Goal: Task Accomplishment & Management: Complete application form

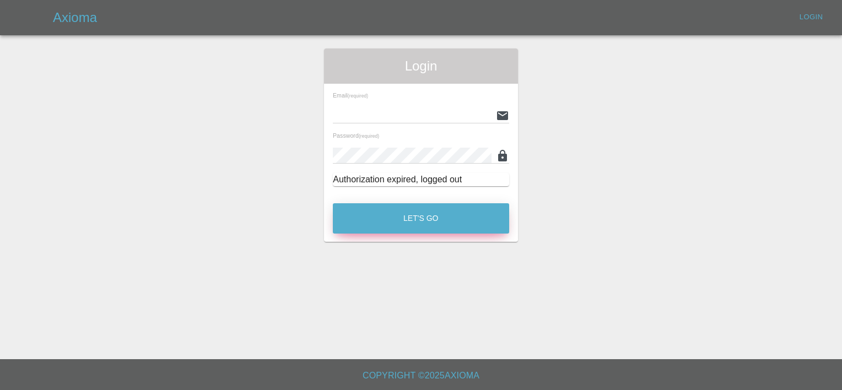
type input "[PERSON_NAME][EMAIL_ADDRESS][PERSON_NAME][DOMAIN_NAME]"
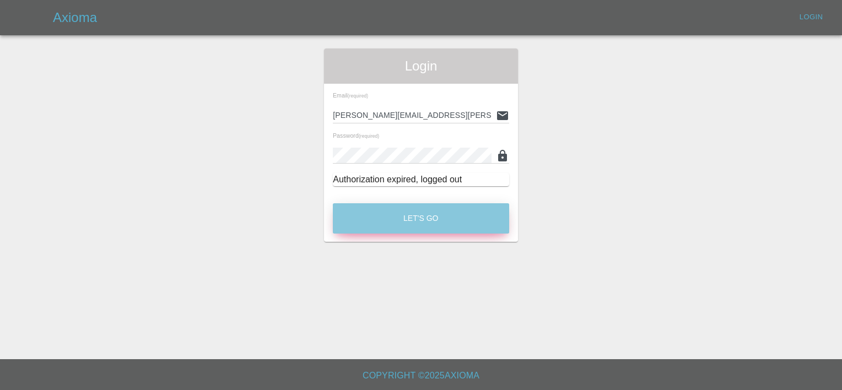
click at [388, 232] on button "Let's Go" at bounding box center [421, 218] width 176 height 30
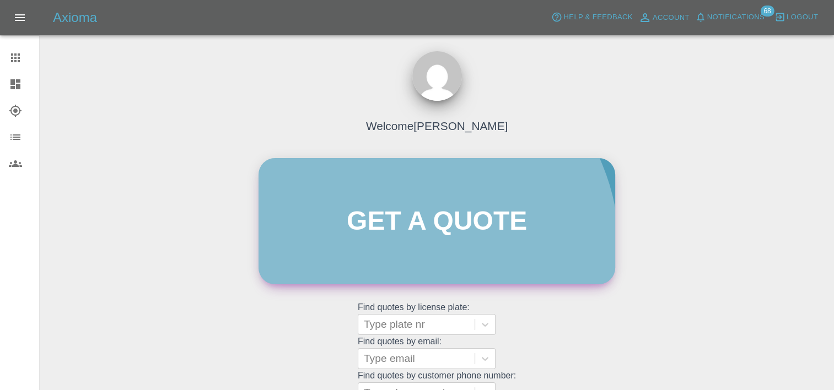
click at [406, 249] on link "Get a quote" at bounding box center [437, 221] width 357 height 126
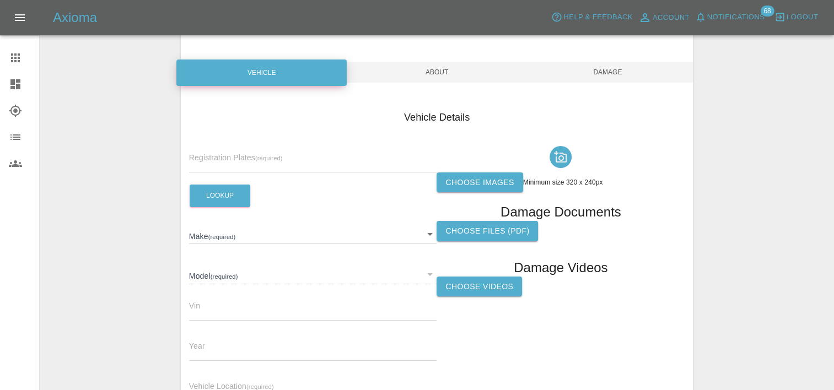
scroll to position [86, 0]
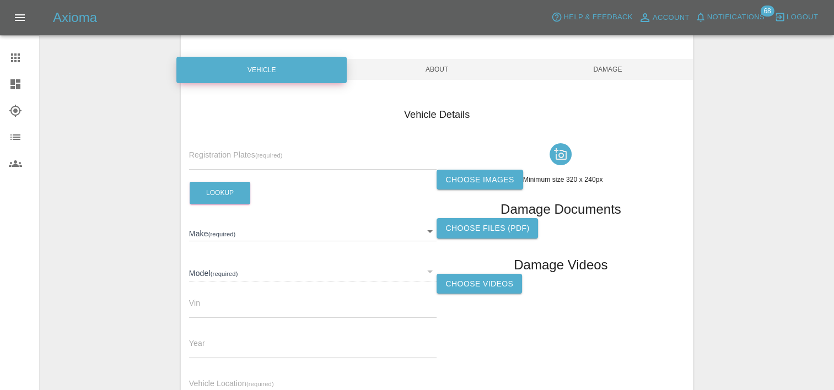
click at [309, 162] on input "text" at bounding box center [313, 162] width 248 height 16
paste input "DV75NVM"
type input "DV75NVM"
click at [208, 194] on button "Lookup" at bounding box center [220, 193] width 61 height 23
type input "FORD"
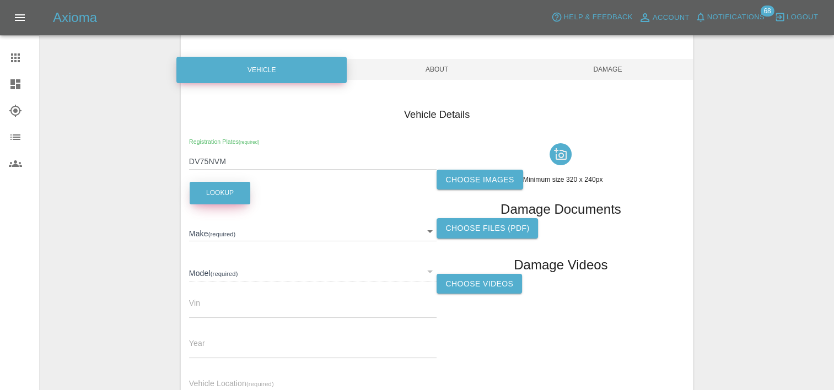
type input "EXPLORER SELECT EXTENDED RANGE"
type input "2025"
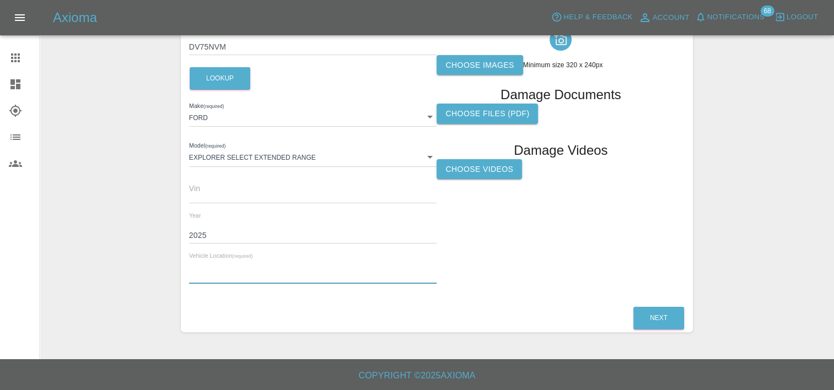
click at [276, 278] on input "text" at bounding box center [313, 276] width 248 height 16
paste input "[STREET_ADDRESS]"
type input "[STREET_ADDRESS]"
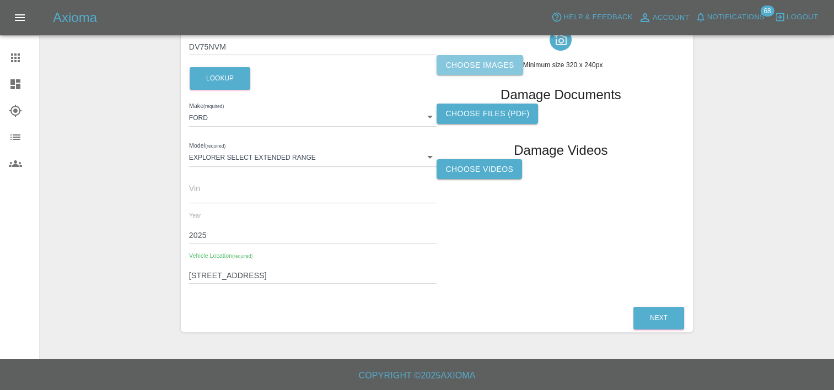
click at [480, 58] on label "Choose images" at bounding box center [480, 65] width 86 height 20
click at [0, 0] on input "Choose images" at bounding box center [0, 0] width 0 height 0
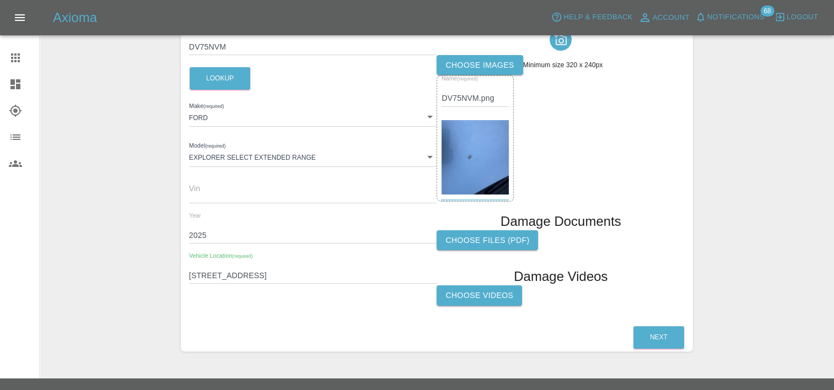
click at [488, 139] on img at bounding box center [475, 157] width 67 height 74
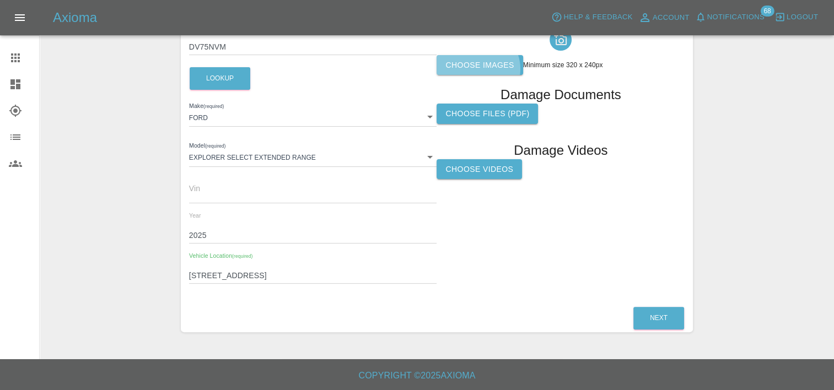
click at [476, 69] on label "Choose images" at bounding box center [480, 65] width 86 height 20
click at [0, 0] on input "Choose images" at bounding box center [0, 0] width 0 height 0
click at [657, 308] on button "Next" at bounding box center [658, 318] width 51 height 23
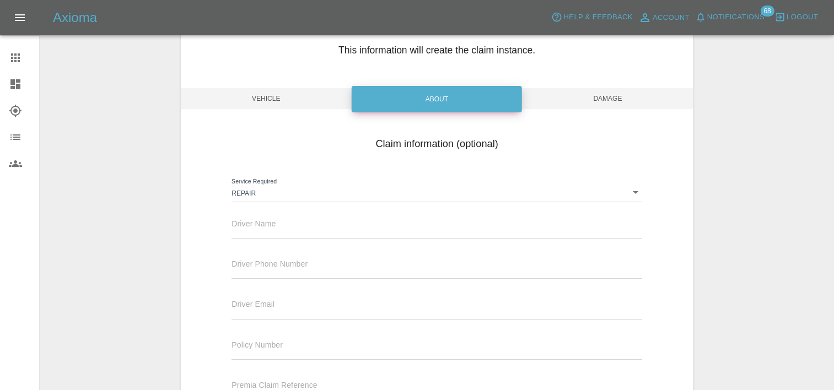
scroll to position [49, 0]
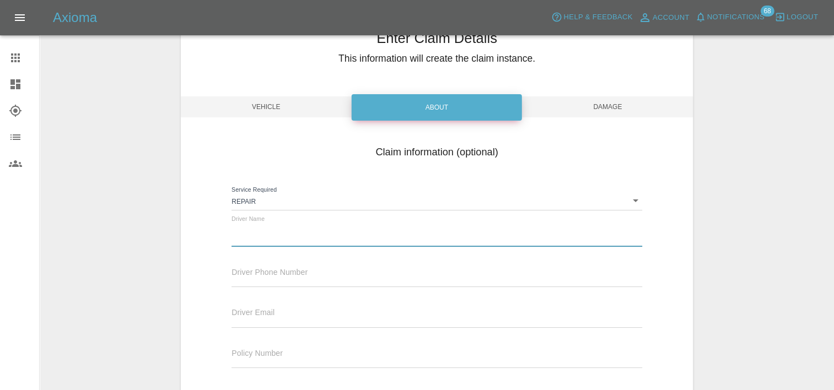
click at [319, 237] on input "text" at bounding box center [437, 239] width 410 height 16
paste input "[PERSON_NAME]"
type input "[PERSON_NAME]"
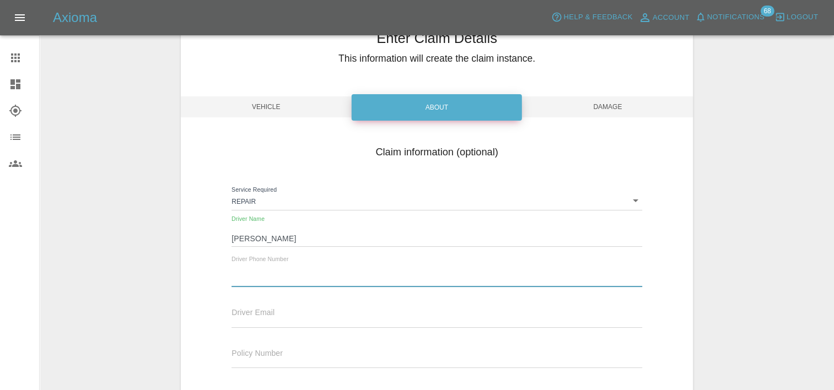
click at [314, 283] on input "text" at bounding box center [437, 279] width 410 height 16
paste input "447921971799"
type input "447921971799"
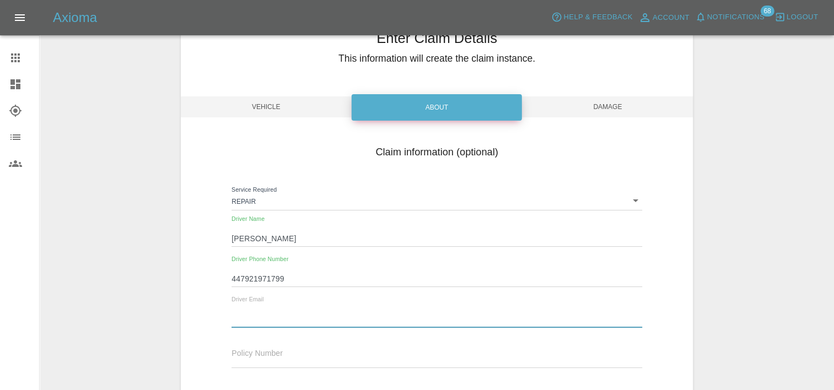
click at [311, 312] on input "text" at bounding box center [437, 319] width 410 height 16
paste input "[PERSON_NAME][EMAIL_ADDRESS][PERSON_NAME][DOMAIN_NAME]"
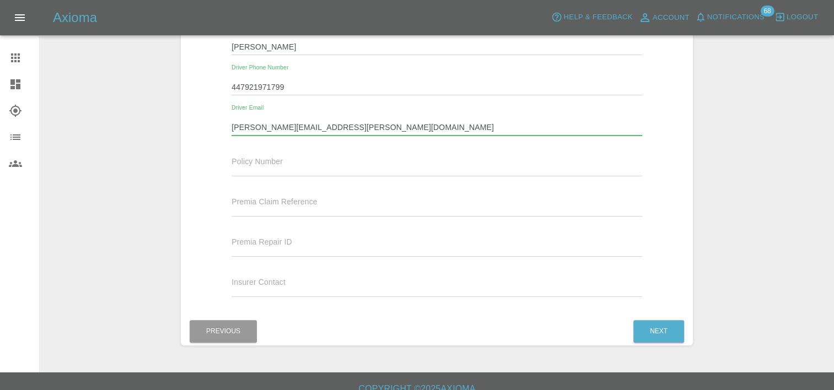
scroll to position [254, 0]
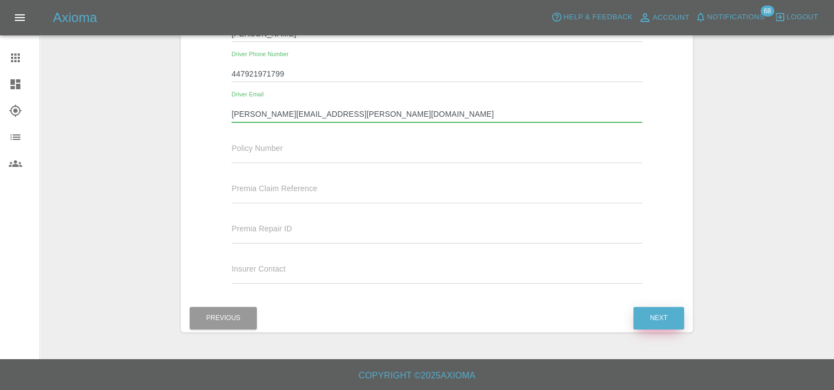
type input "[PERSON_NAME][EMAIL_ADDRESS][PERSON_NAME][DOMAIN_NAME]"
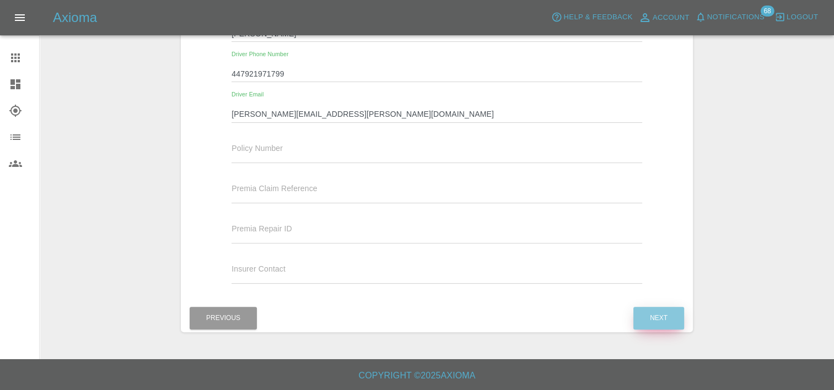
click at [657, 309] on button "Next" at bounding box center [658, 318] width 51 height 23
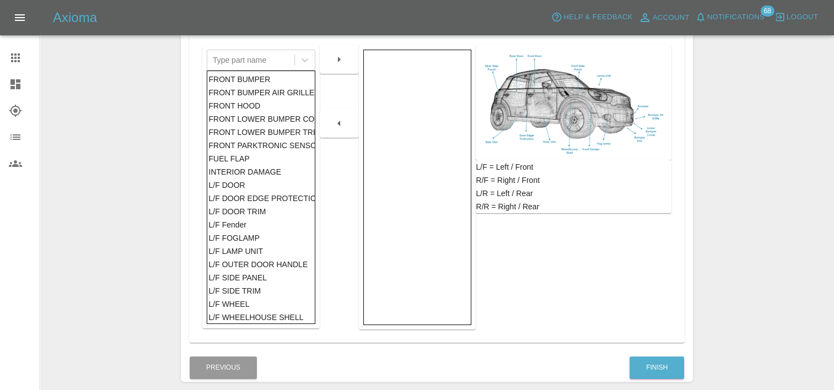
scroll to position [243, 0]
click at [239, 77] on div "FRONT BUMPER" at bounding box center [260, 79] width 105 height 13
click at [342, 49] on div at bounding box center [339, 59] width 39 height 29
click at [342, 57] on icon "button" at bounding box center [338, 59] width 13 height 13
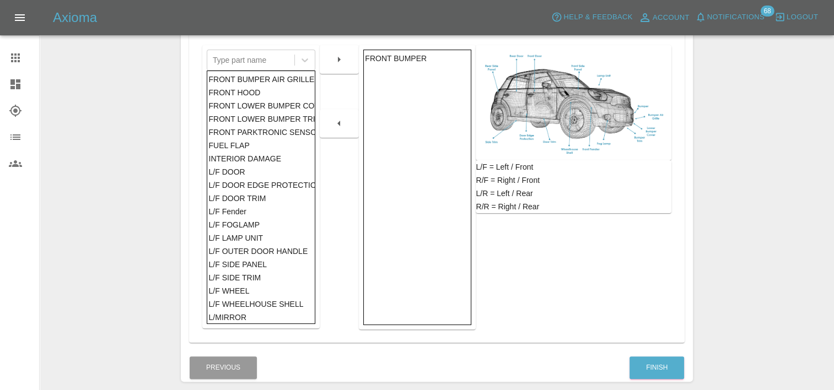
click at [646, 380] on div "Finish" at bounding box center [657, 368] width 56 height 28
click at [646, 375] on button "Finish" at bounding box center [657, 368] width 55 height 23
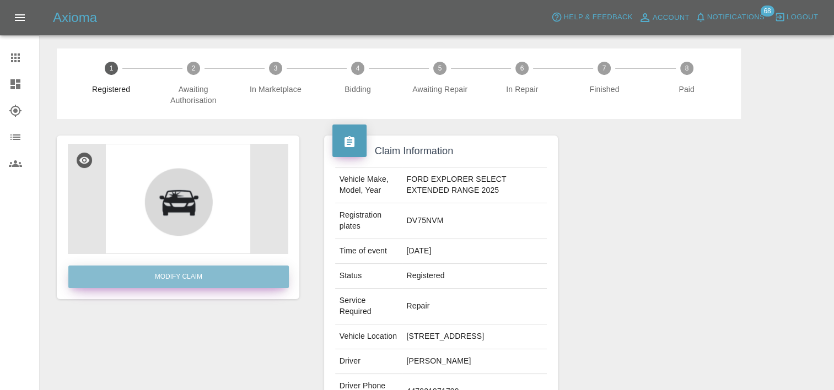
click at [195, 281] on link "Modify Claim" at bounding box center [178, 277] width 221 height 23
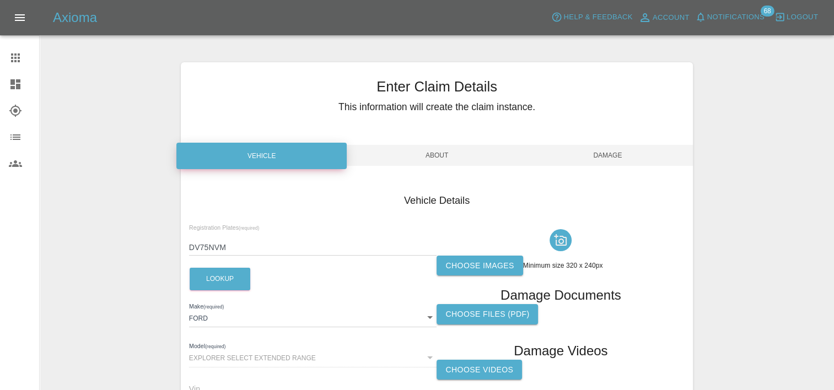
click at [482, 261] on label "Choose images" at bounding box center [480, 266] width 86 height 20
click at [0, 0] on input "Choose images" at bounding box center [0, 0] width 0 height 0
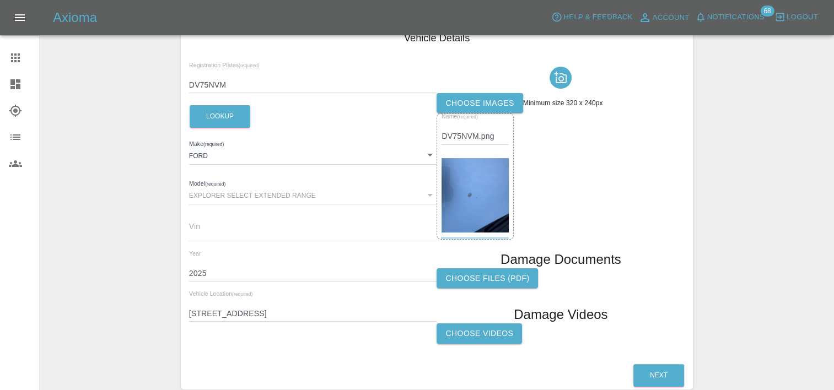
scroll to position [174, 0]
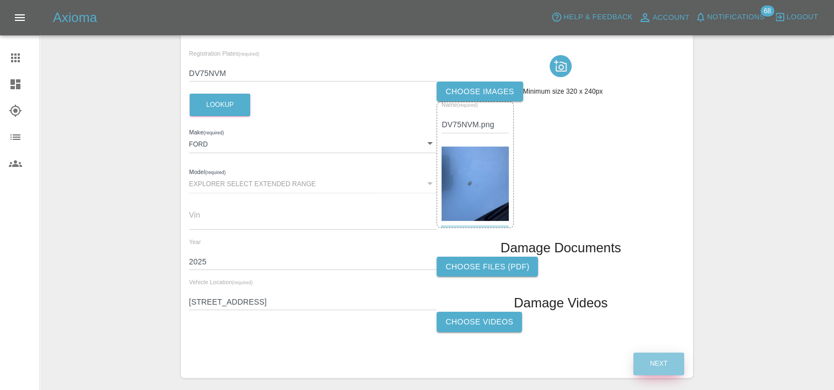
click at [662, 365] on button "Next" at bounding box center [658, 364] width 51 height 23
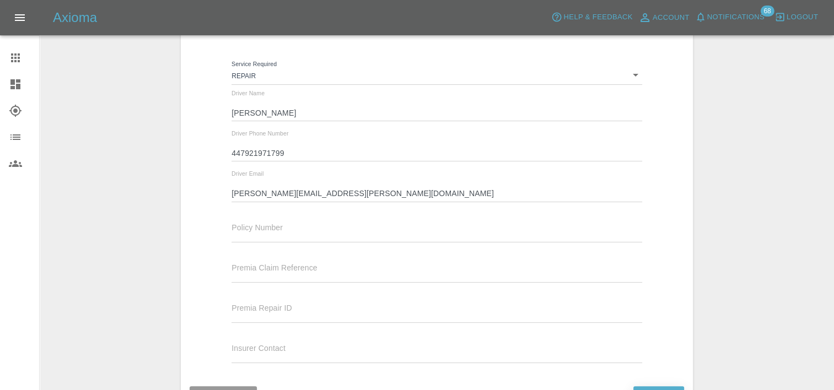
scroll to position [254, 0]
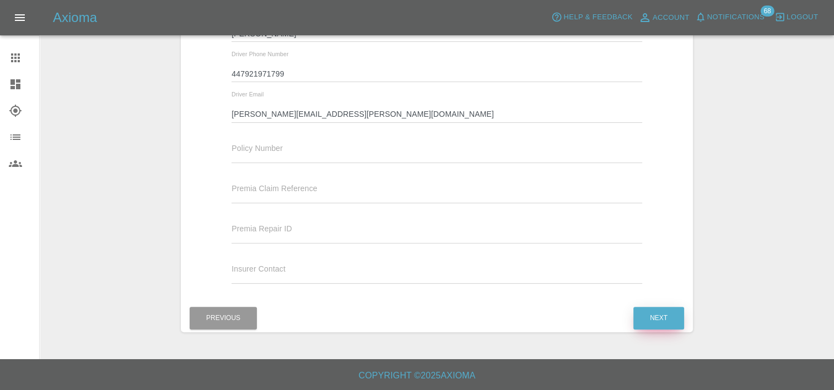
click at [644, 309] on button "Next" at bounding box center [658, 318] width 51 height 23
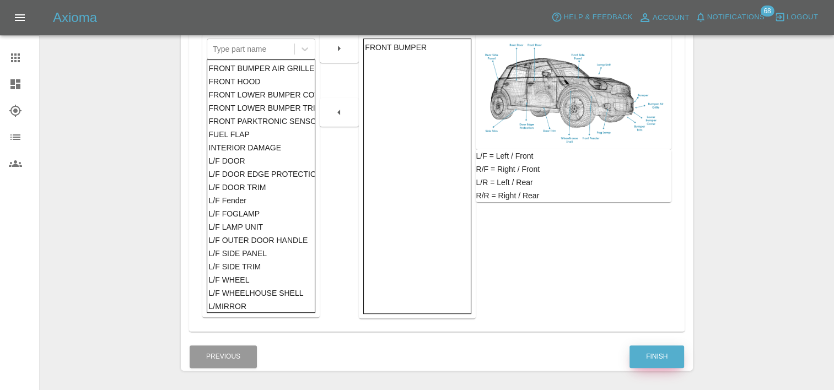
click at [667, 361] on button "Finish" at bounding box center [657, 357] width 55 height 23
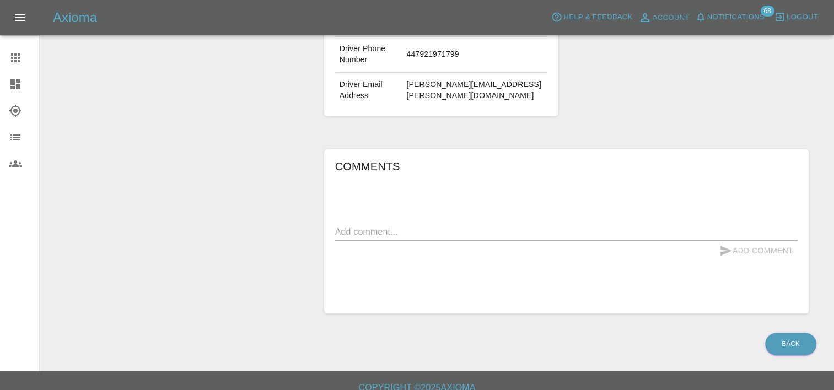
scroll to position [359, 0]
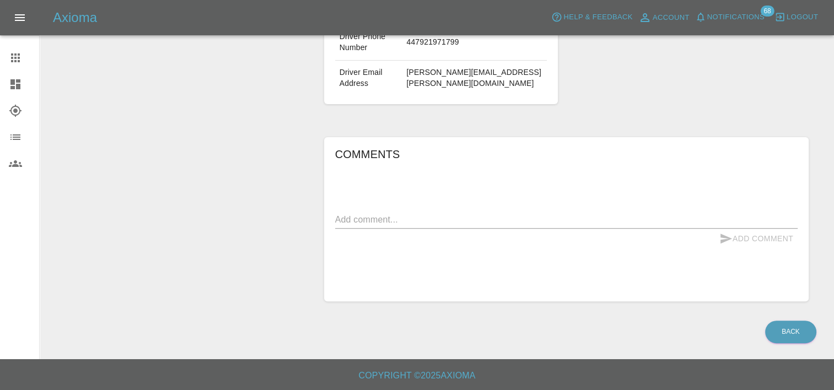
click at [609, 216] on textarea at bounding box center [566, 219] width 463 height 13
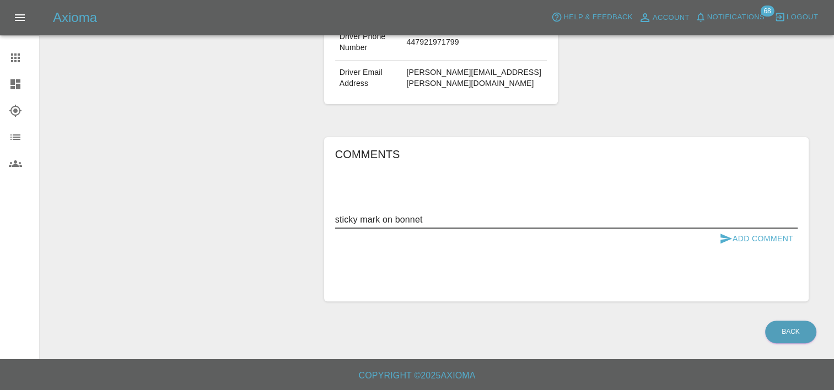
type textarea "sticky mark on bonnet"
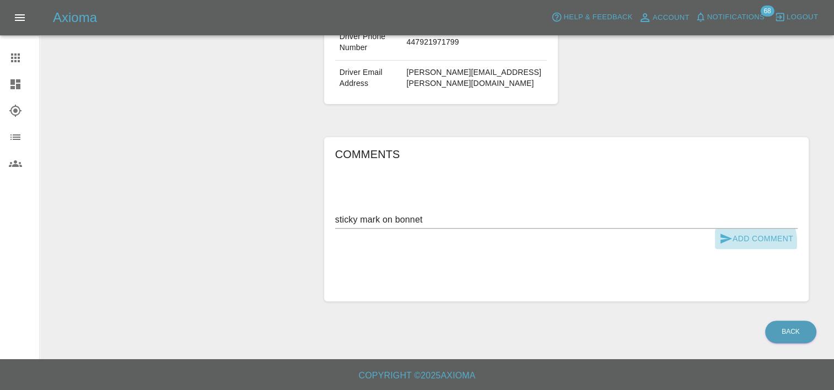
click at [753, 243] on button "Add Comment" at bounding box center [756, 239] width 83 height 20
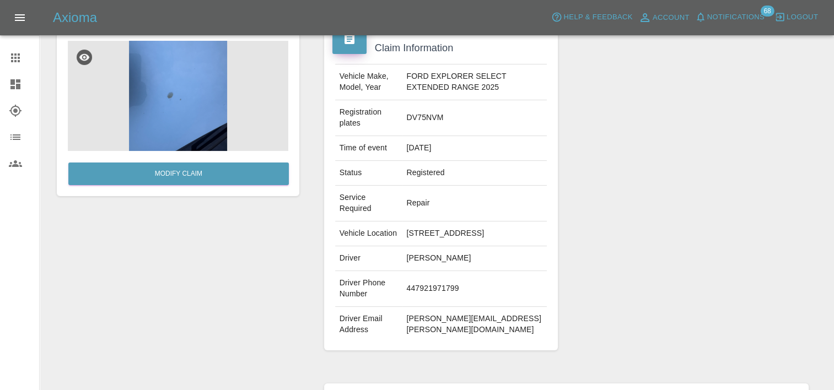
scroll to position [0, 0]
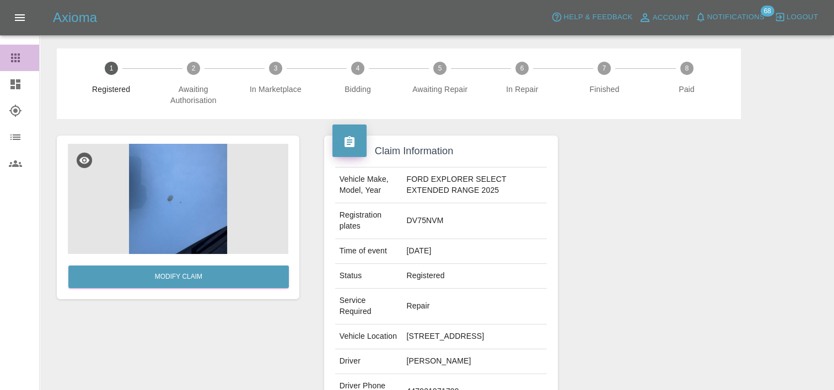
click at [20, 53] on icon at bounding box center [15, 57] width 9 height 9
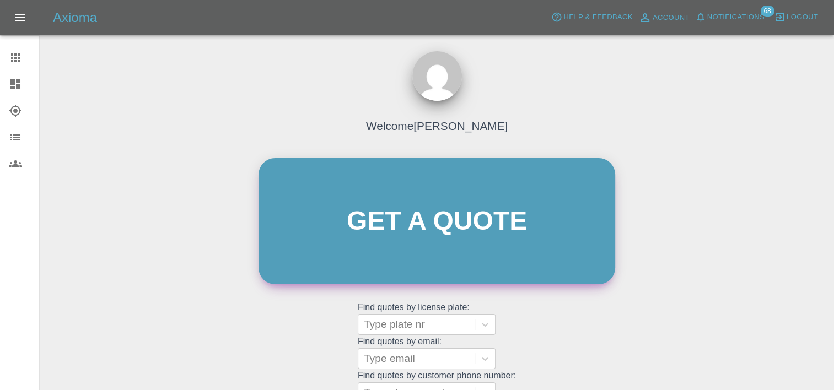
click at [471, 184] on link "Get a quote" at bounding box center [437, 221] width 357 height 126
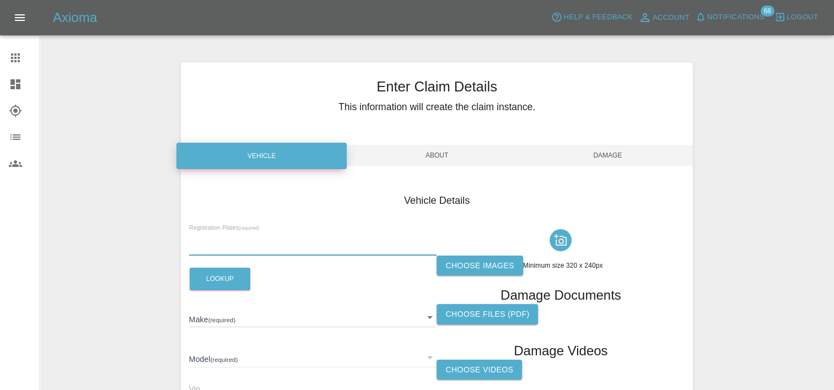
click at [303, 240] on input "text" at bounding box center [313, 248] width 248 height 16
paste input "DV75NGG"
type input "DV75NGG"
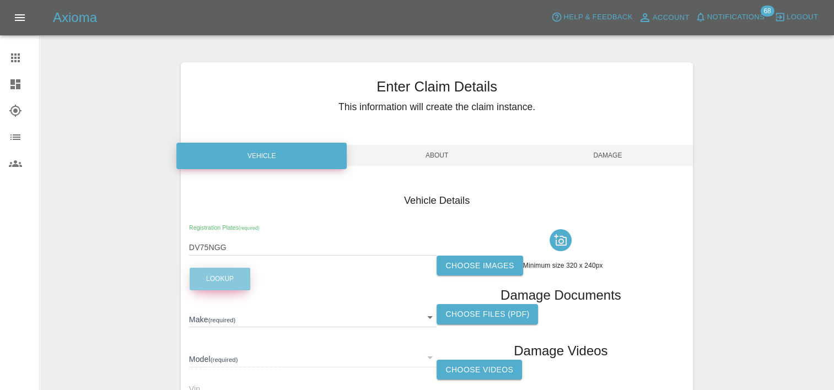
click at [225, 290] on button "Lookup" at bounding box center [220, 279] width 61 height 23
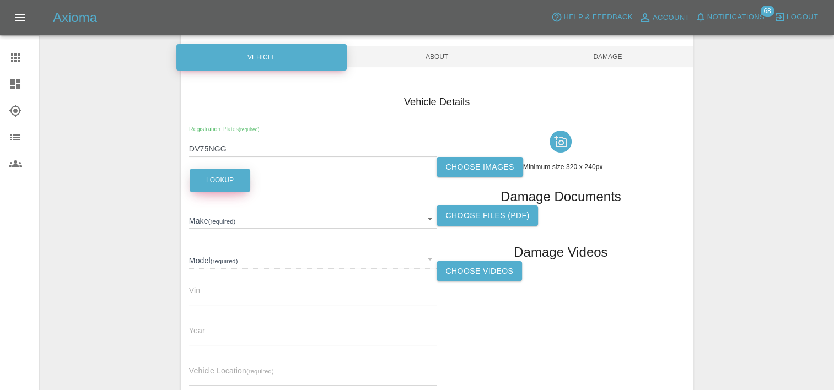
scroll to position [121, 0]
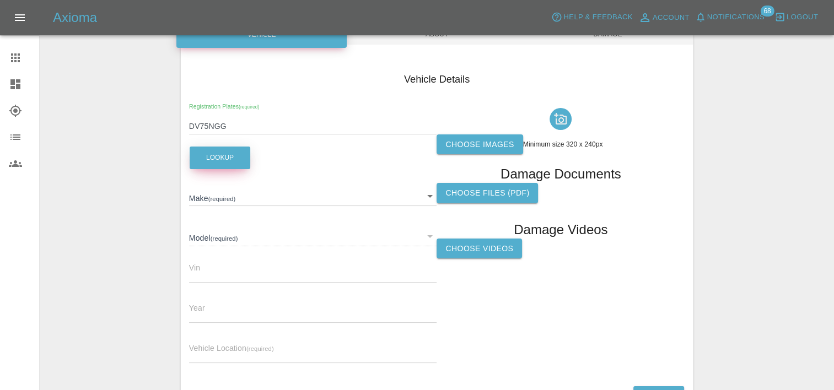
type input "FORD"
type input "EXPLORER SELECT EXTENDED RANGE"
type input "2025"
click at [227, 337] on div "Vehicle Location (required)" at bounding box center [313, 347] width 248 height 31
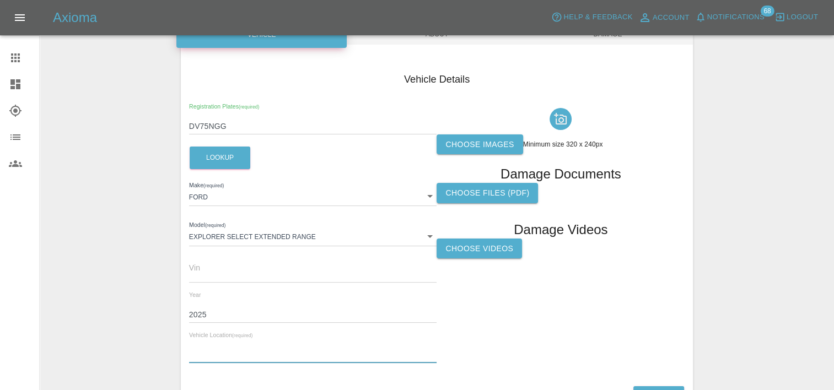
click at [232, 360] on input "text" at bounding box center [313, 355] width 248 height 16
paste input "[STREET_ADDRESS]"
type input "[STREET_ADDRESS]"
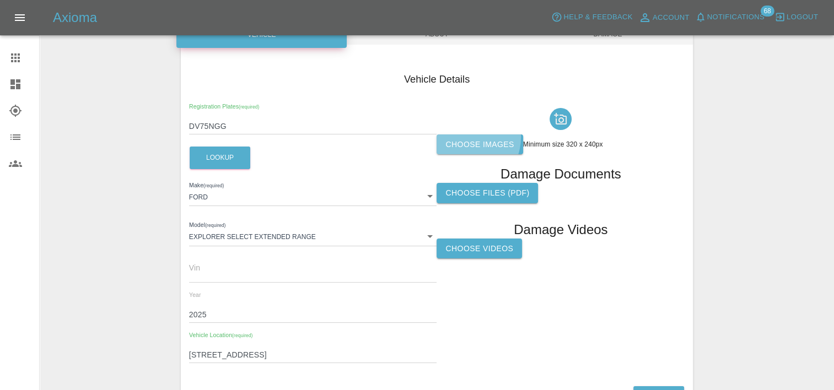
click at [466, 137] on label "Choose images" at bounding box center [480, 145] width 86 height 20
click at [0, 0] on input "Choose images" at bounding box center [0, 0] width 0 height 0
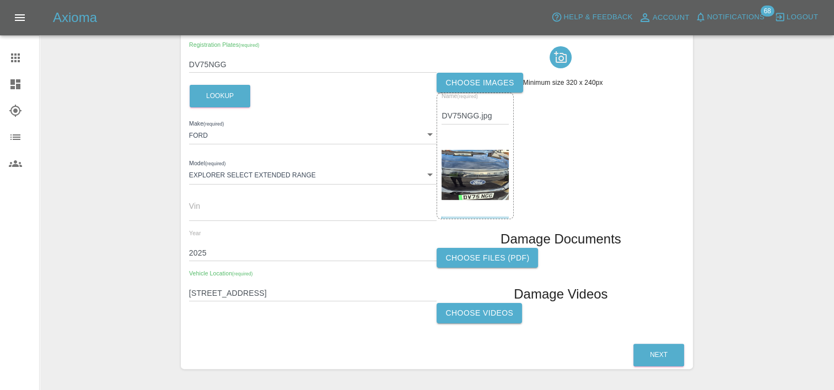
scroll to position [184, 0]
click at [659, 348] on button "Next" at bounding box center [658, 354] width 51 height 23
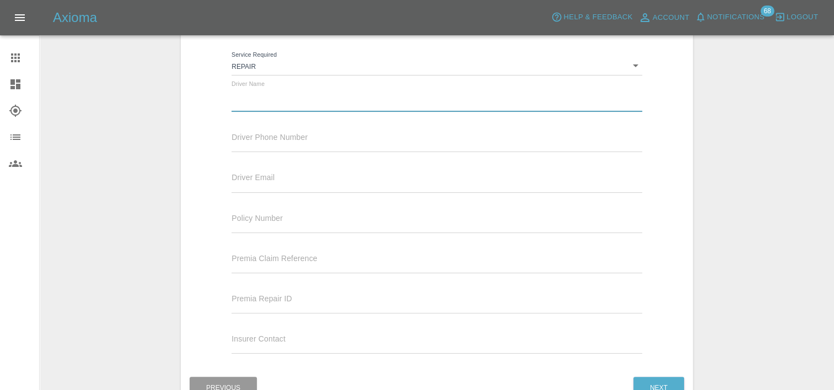
click at [389, 98] on input "text" at bounding box center [437, 104] width 410 height 16
paste input "[PERSON_NAME]"
type input "[PERSON_NAME]"
click at [383, 130] on div "Driver Phone Number" at bounding box center [437, 136] width 410 height 31
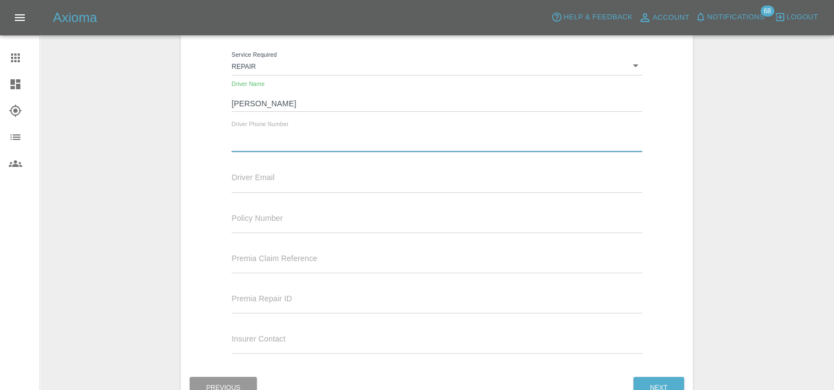
click at [380, 137] on input "text" at bounding box center [437, 144] width 410 height 16
paste input "447465799996"
type input "447465799996"
click at [352, 194] on div "Driver Email" at bounding box center [436, 182] width 427 height 40
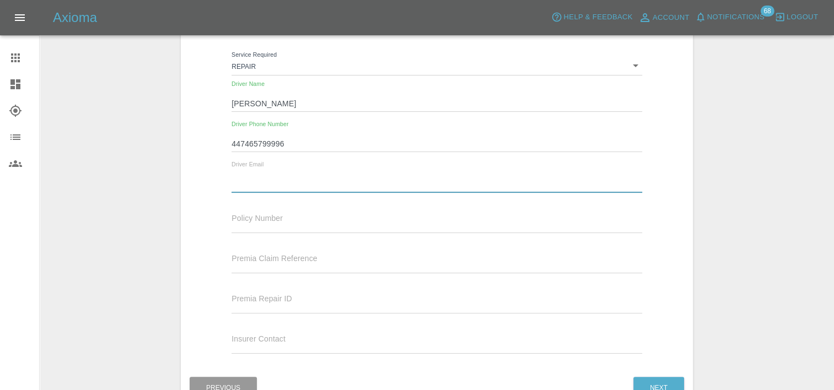
click at [329, 180] on input "text" at bounding box center [437, 184] width 410 height 16
paste input "[PERSON_NAME][EMAIL_ADDRESS][PERSON_NAME][DOMAIN_NAME]"
type input "[PERSON_NAME][EMAIL_ADDRESS][PERSON_NAME][DOMAIN_NAME]"
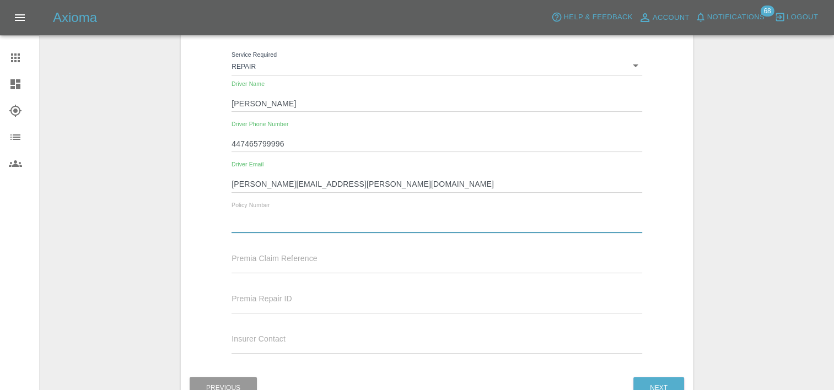
click at [335, 228] on input "text" at bounding box center [437, 225] width 410 height 16
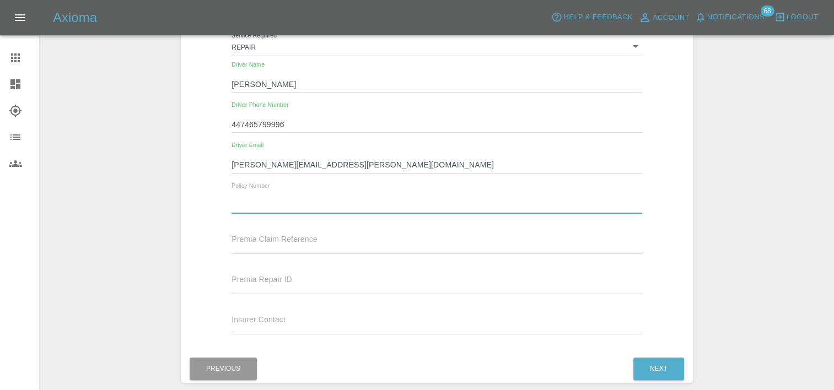
scroll to position [203, 0]
click at [653, 353] on div "Claim information (optional) Service Required Repair repair Driver Name [PERSON…" at bounding box center [437, 164] width 512 height 381
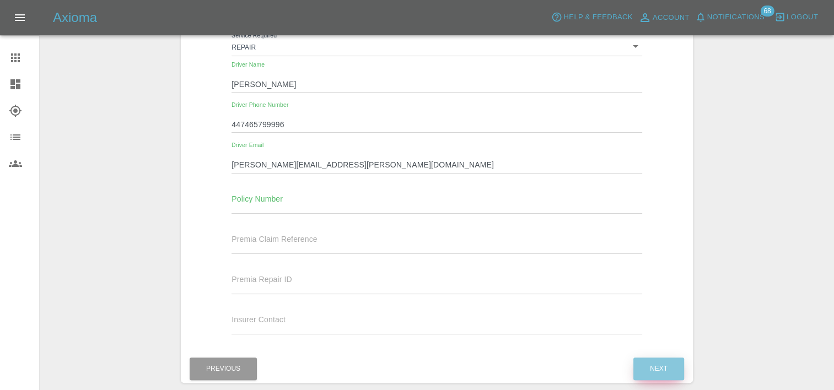
click at [654, 362] on button "Next" at bounding box center [658, 369] width 51 height 23
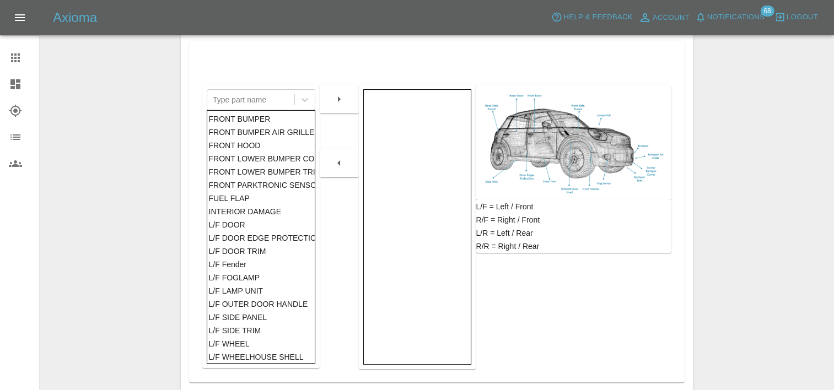
click at [271, 122] on div "FRONT BUMPER" at bounding box center [260, 118] width 105 height 13
click at [341, 101] on icon "button" at bounding box center [338, 99] width 13 height 13
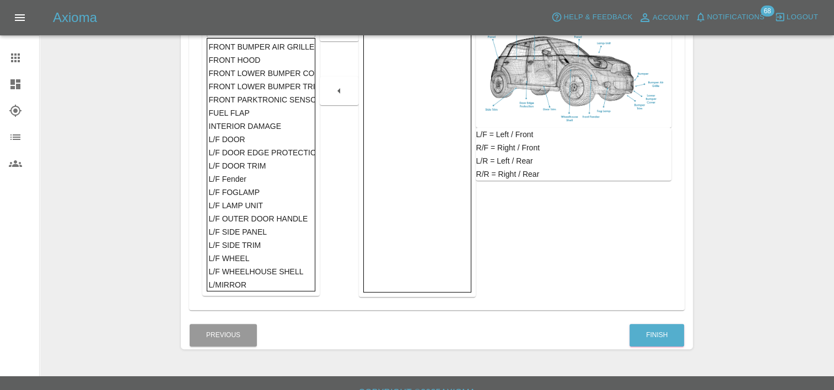
scroll to position [278, 0]
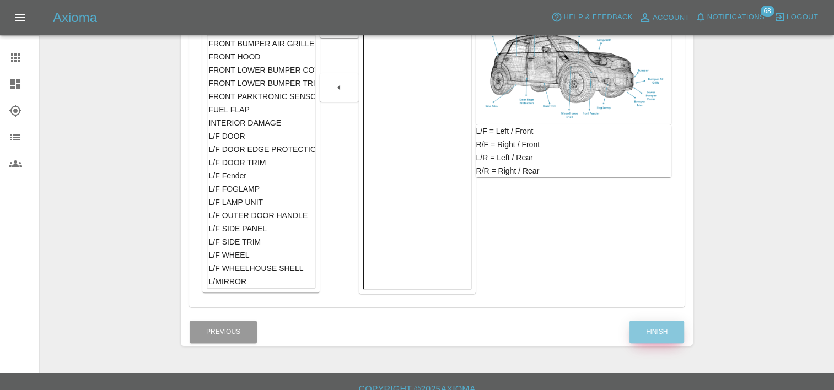
click at [644, 337] on button "Finish" at bounding box center [657, 332] width 55 height 23
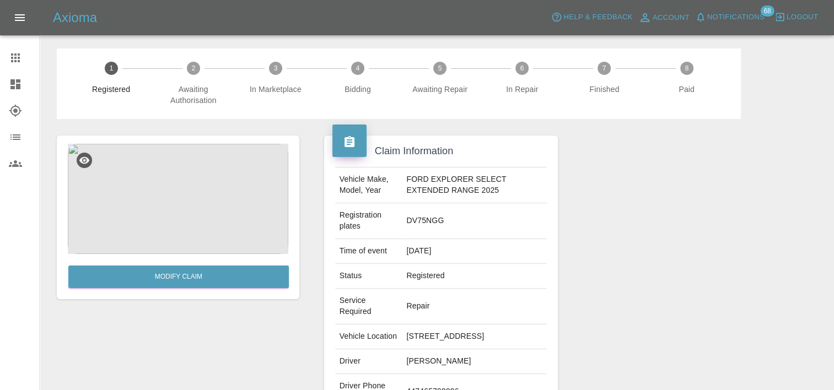
click at [143, 163] on img at bounding box center [178, 199] width 221 height 110
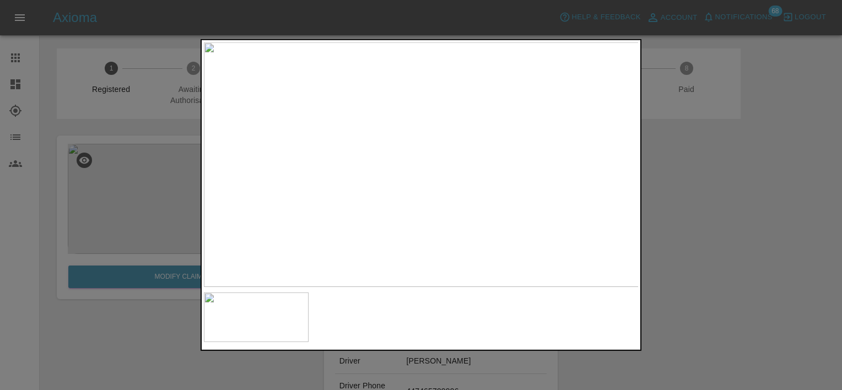
click at [686, 234] on div at bounding box center [421, 195] width 842 height 390
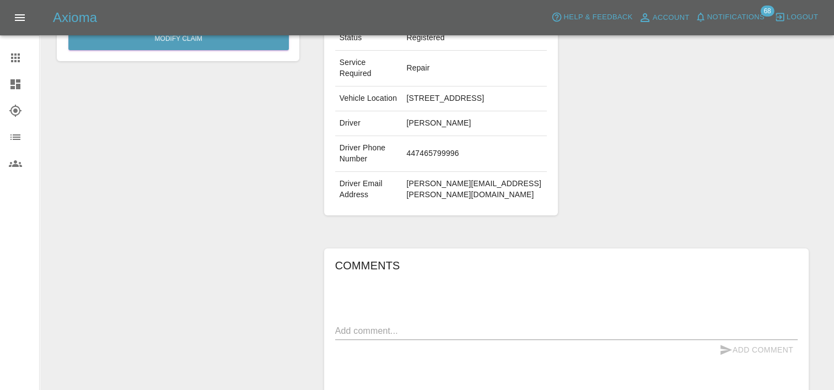
scroll to position [245, 0]
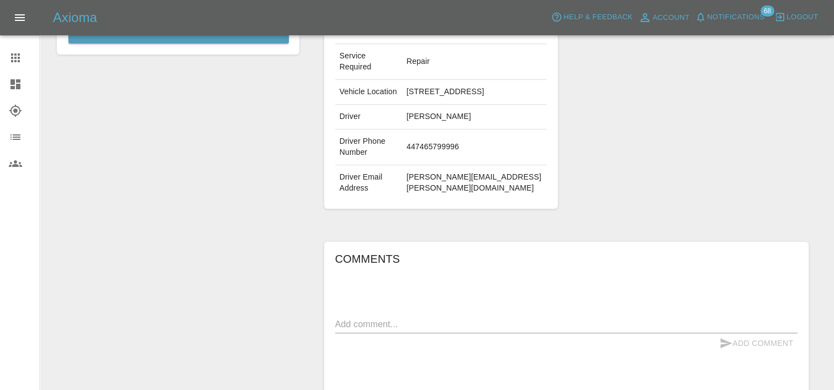
click at [594, 318] on textarea at bounding box center [566, 324] width 463 height 13
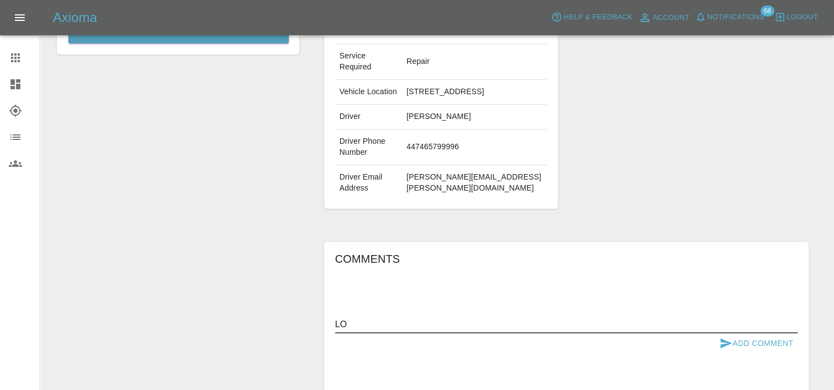
type textarea "L"
type textarea "could need a polish? please advise"
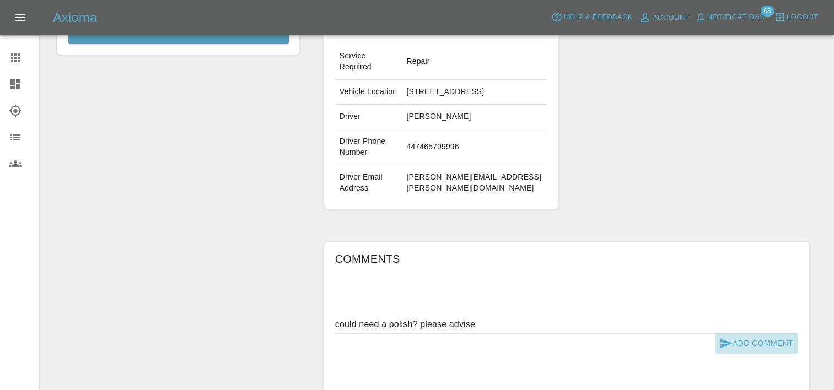
click at [766, 335] on button "Add Comment" at bounding box center [756, 344] width 83 height 20
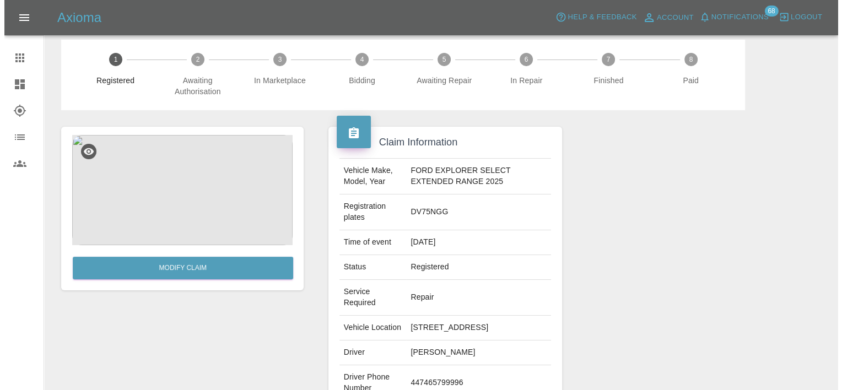
scroll to position [0, 0]
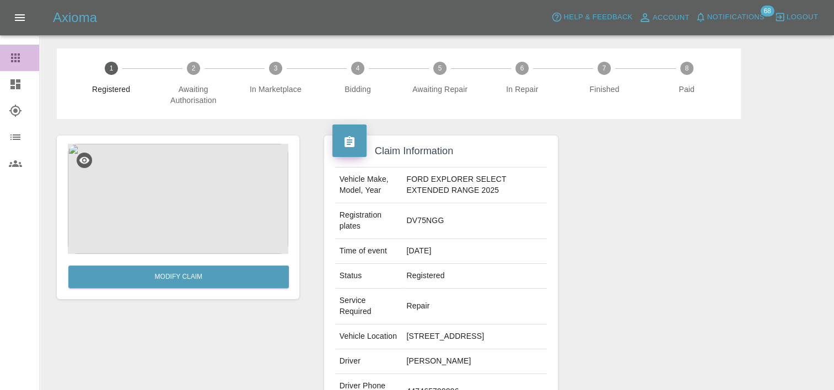
click at [15, 53] on icon at bounding box center [15, 57] width 13 height 13
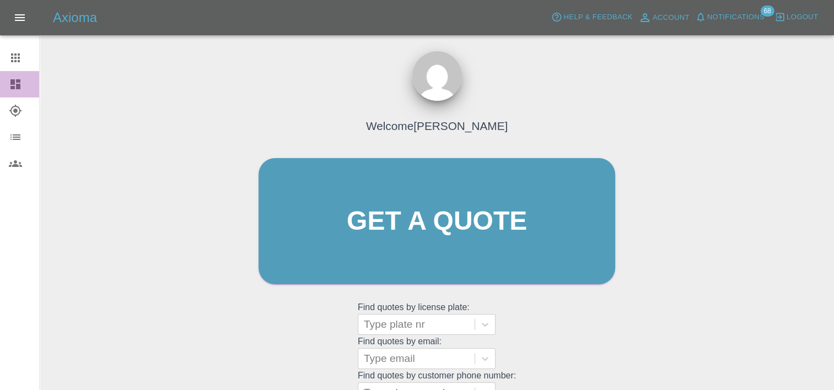
click at [30, 83] on div at bounding box center [24, 84] width 31 height 13
